Goal: Transaction & Acquisition: Purchase product/service

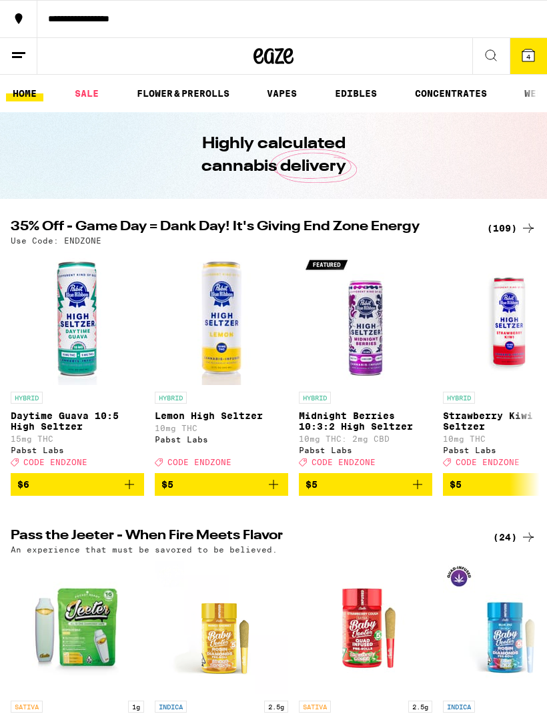
click at [21, 63] on button at bounding box center [18, 56] width 37 height 37
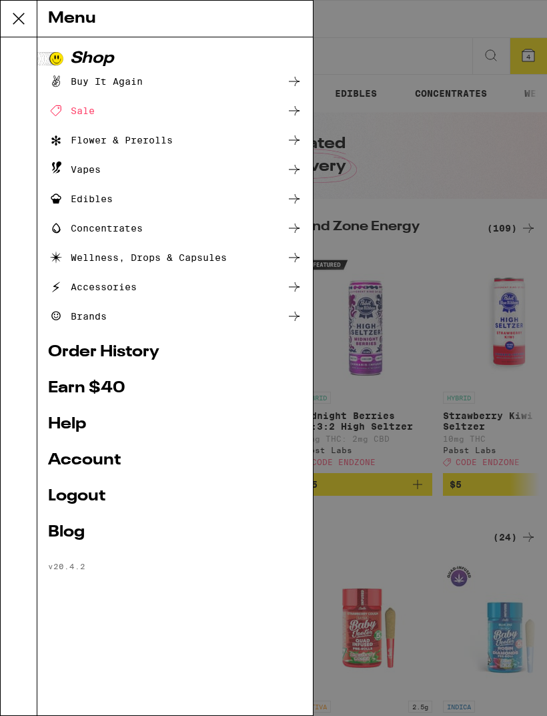
click at [513, 61] on div "Menu Shop Buy It Again Sale Flower & Prerolls Vapes Edibles Concentrates Wellne…" at bounding box center [273, 358] width 547 height 716
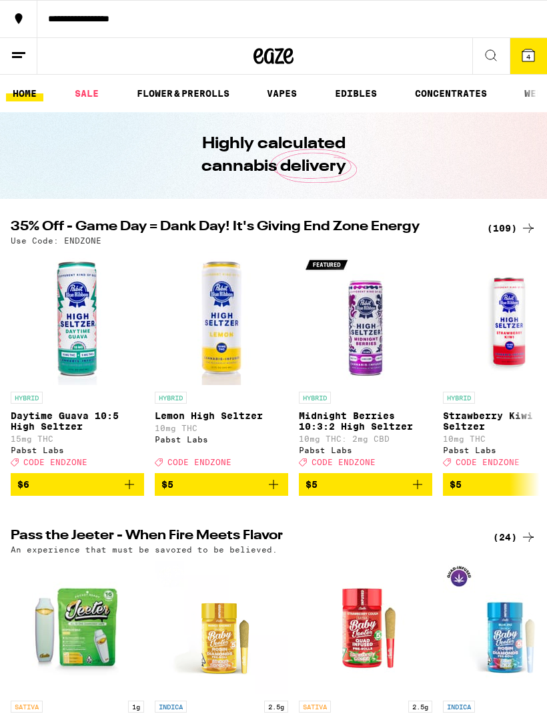
click at [526, 64] on button "4" at bounding box center [528, 56] width 37 height 36
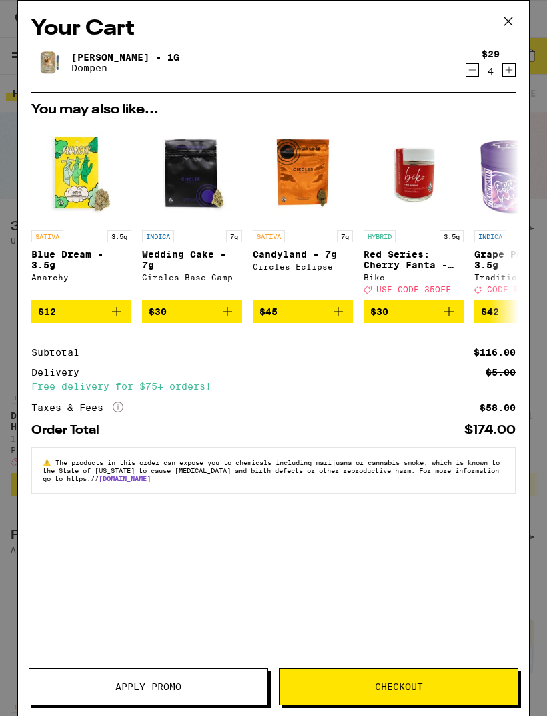
click at [504, 23] on icon at bounding box center [508, 21] width 20 height 20
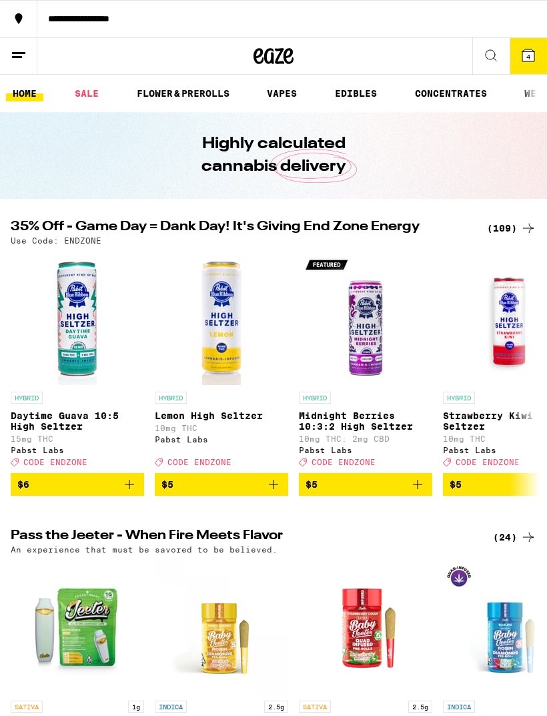
click at [21, 67] on button at bounding box center [18, 56] width 37 height 37
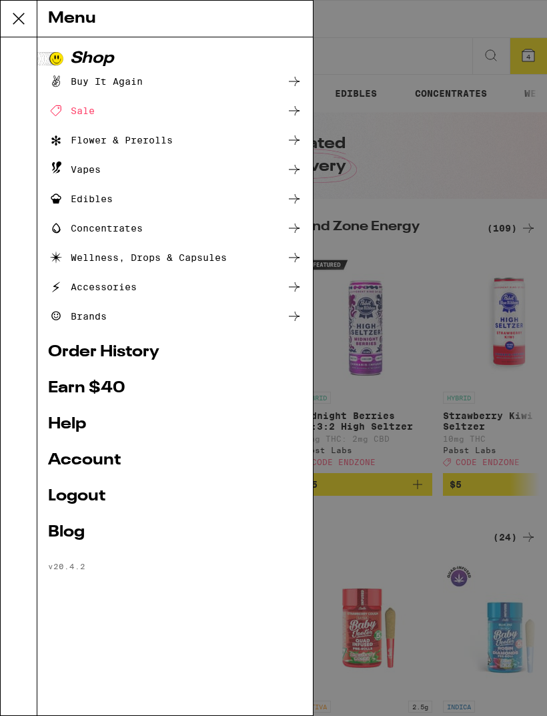
click at [121, 466] on link "Account" at bounding box center [175, 460] width 254 height 16
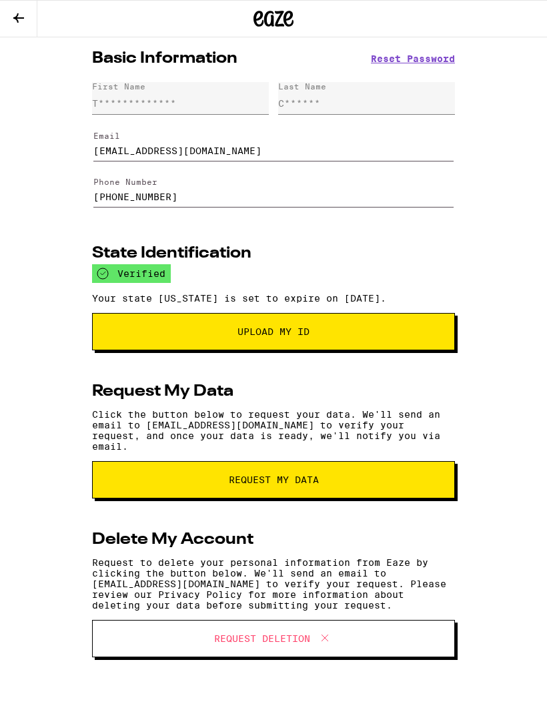
click at [25, 19] on icon at bounding box center [19, 18] width 16 height 16
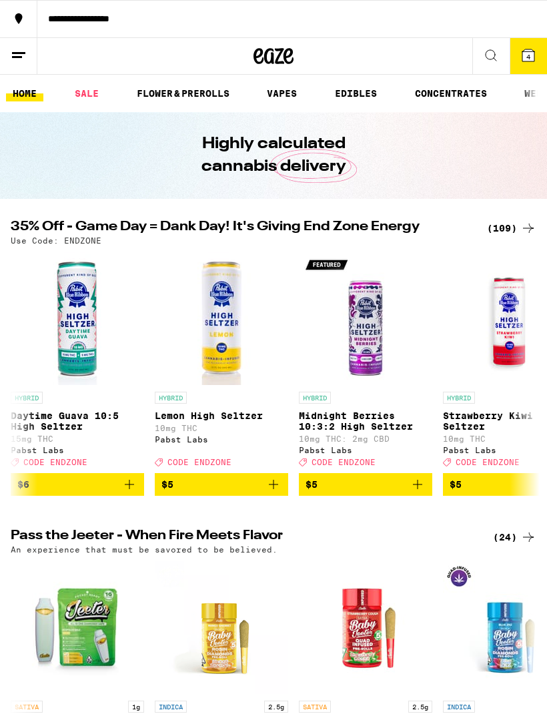
click at [23, 63] on button at bounding box center [18, 56] width 37 height 37
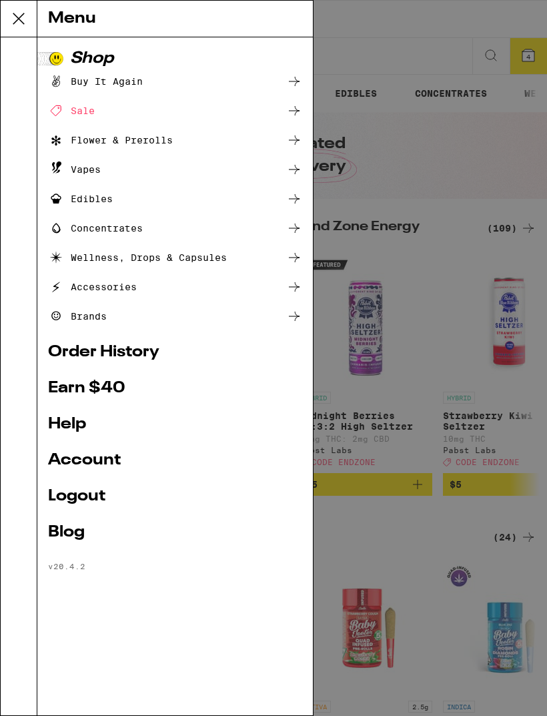
click at [99, 500] on link "Logout" at bounding box center [175, 496] width 254 height 16
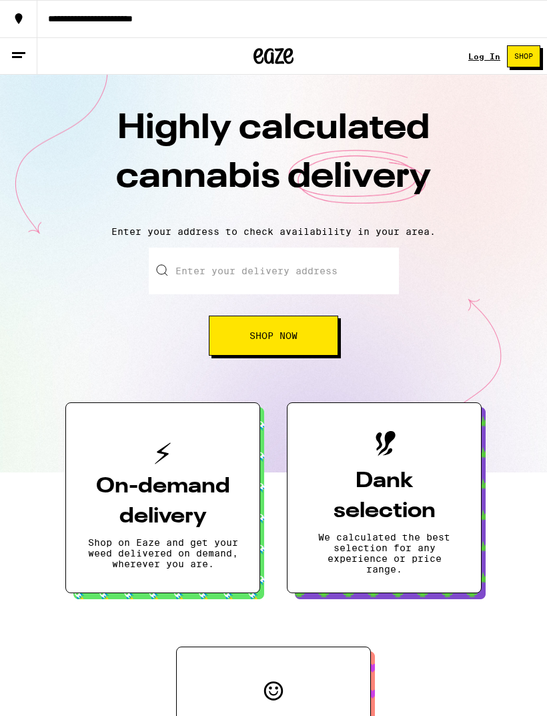
click at [514, 55] on span "Shop" at bounding box center [523, 56] width 19 height 7
click at [479, 54] on link "Log In" at bounding box center [484, 56] width 32 height 9
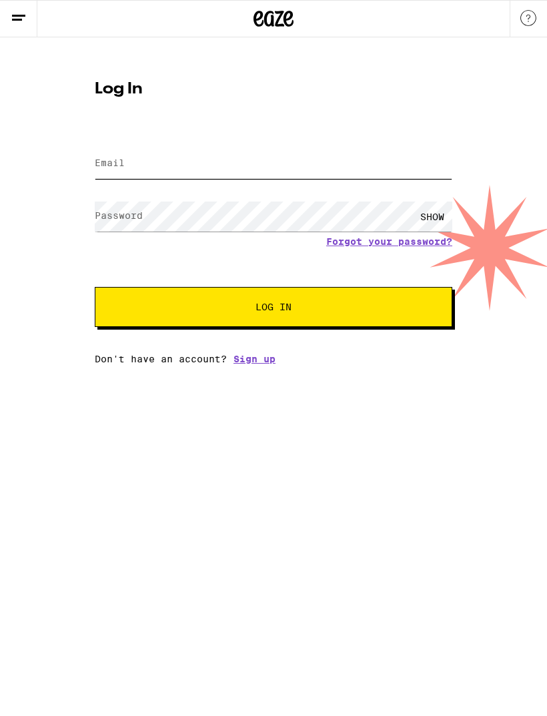
click at [332, 177] on input "Email" at bounding box center [274, 164] width 358 height 30
type input "[EMAIL_ADDRESS][DOMAIN_NAME]"
click at [274, 309] on button "Log In" at bounding box center [274, 307] width 358 height 40
